Goal: Information Seeking & Learning: Learn about a topic

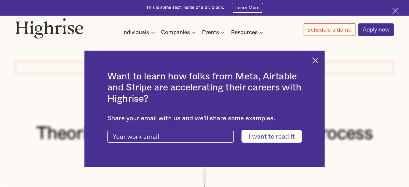
click at [59, 57] on div "Want to learn how folks from Meta, Airtable and Stripe are accelerating their c…" at bounding box center [204, 108] width 409 height 187
click at [318, 61] on img at bounding box center [315, 60] width 6 height 6
